Goal: Transaction & Acquisition: Purchase product/service

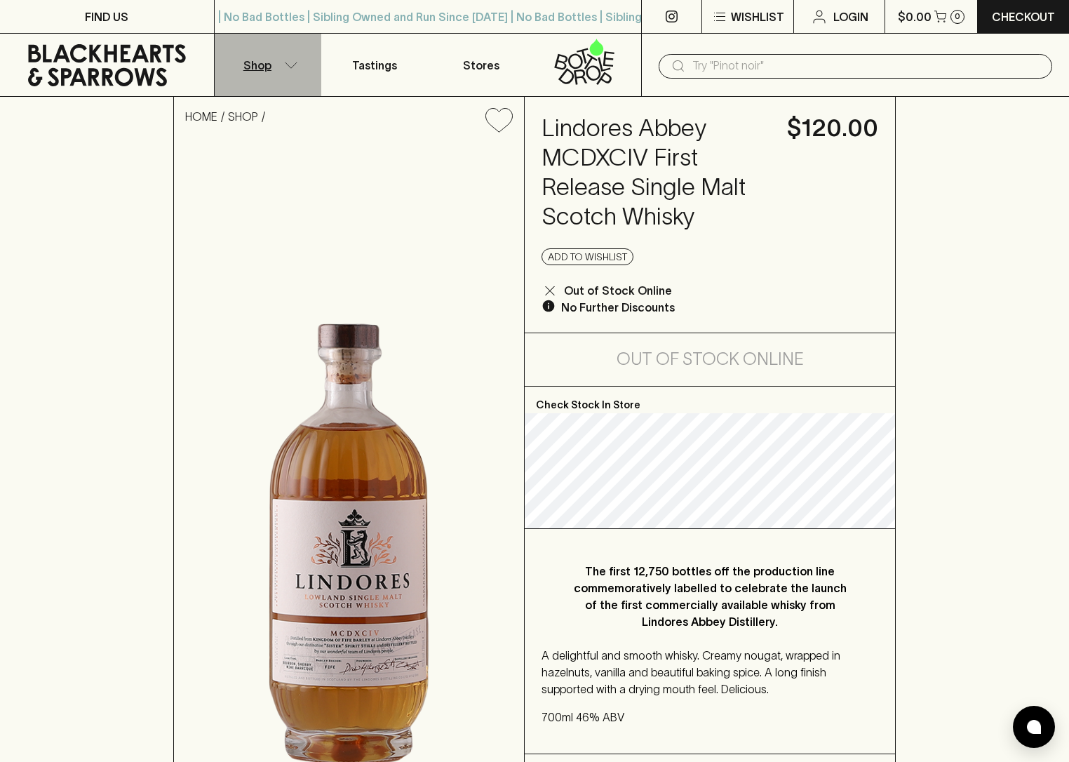
click at [273, 67] on button "Shop" at bounding box center [268, 65] width 107 height 62
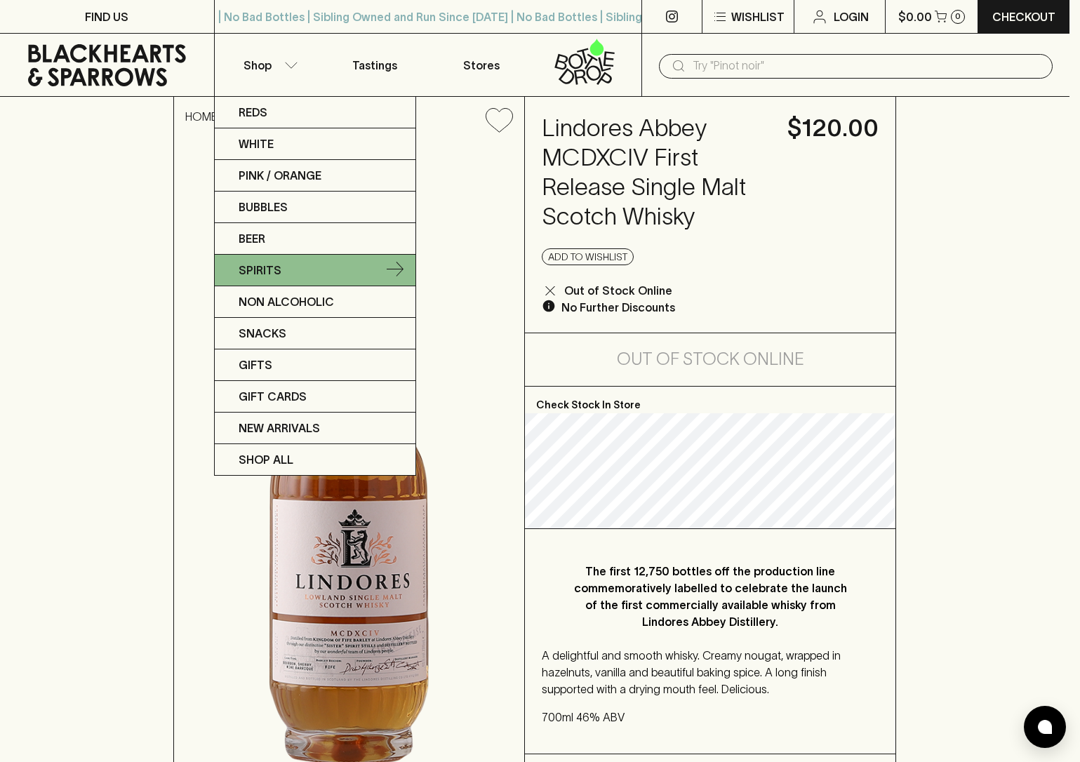
click at [263, 262] on p "Spirits" at bounding box center [259, 270] width 43 height 17
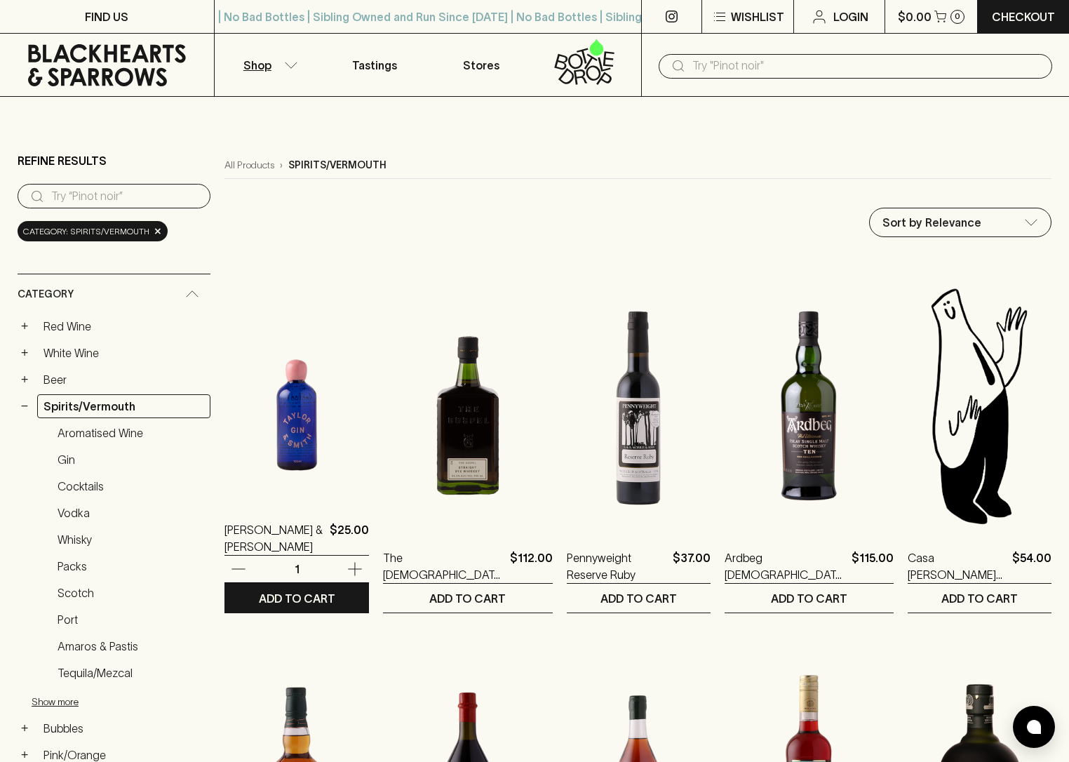
scroll to position [123, 0]
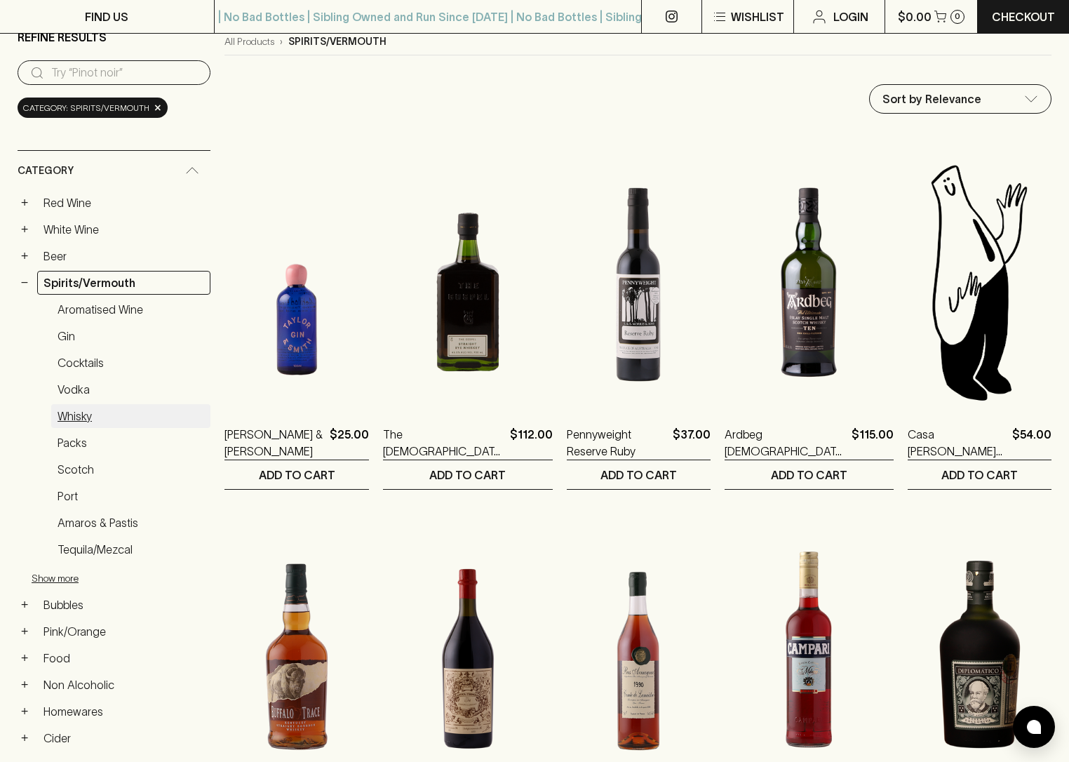
click at [90, 412] on link "Whisky" at bounding box center [130, 416] width 159 height 24
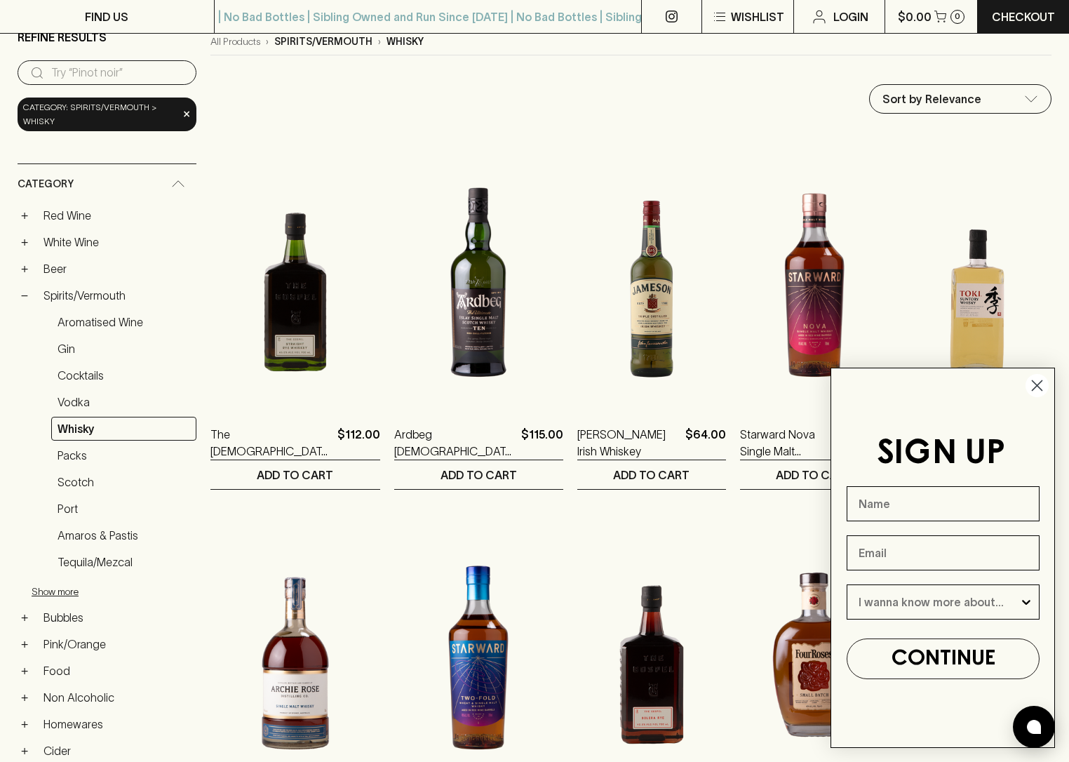
click at [1042, 391] on circle "Close dialog" at bounding box center [1037, 385] width 23 height 23
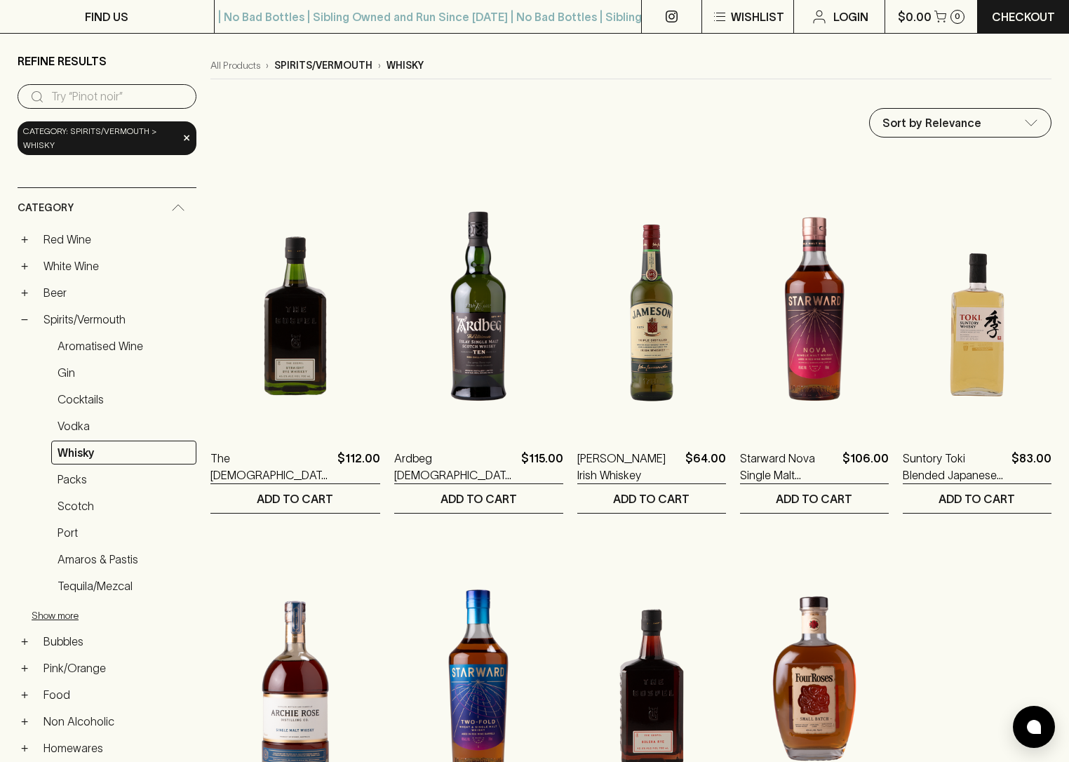
scroll to position [27, 0]
